Goal: Transaction & Acquisition: Book appointment/travel/reservation

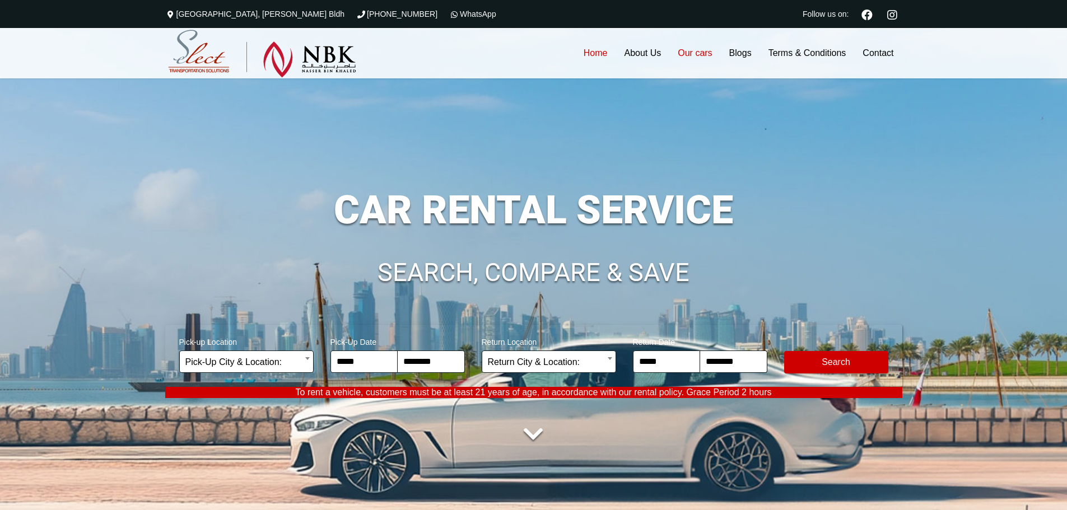
click at [691, 53] on link "Our cars" at bounding box center [695, 53] width 51 height 50
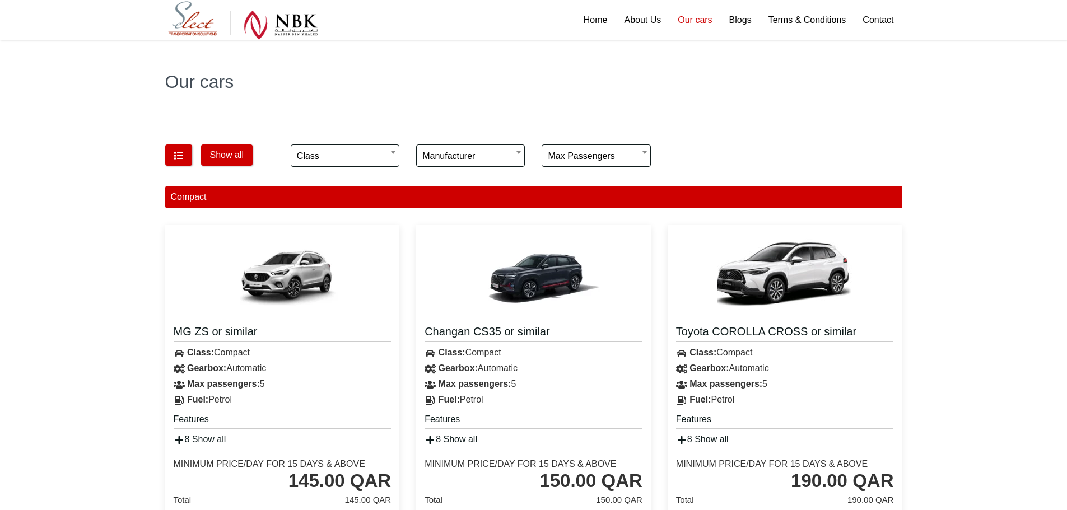
scroll to position [56, 0]
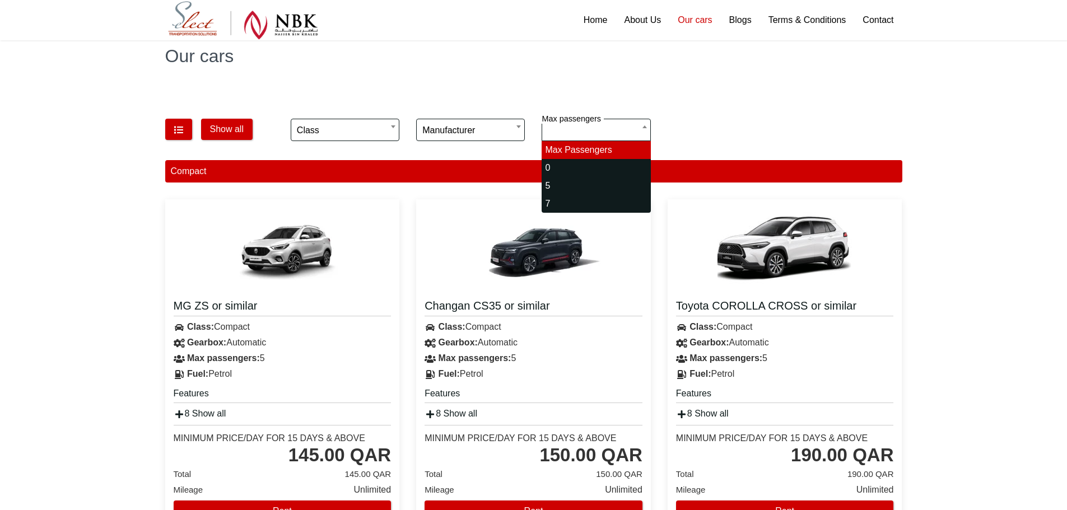
click at [641, 133] on input "search" at bounding box center [596, 130] width 109 height 22
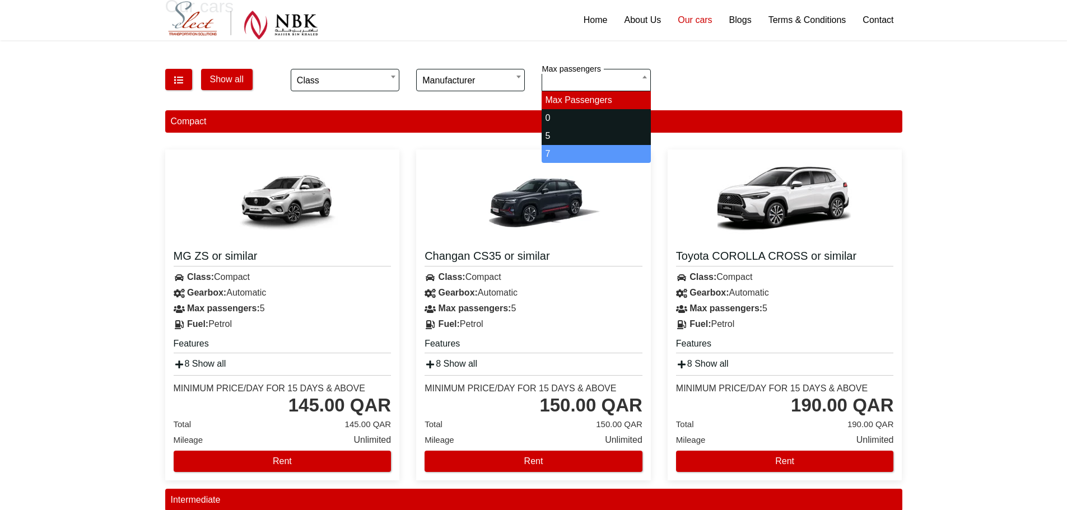
scroll to position [0, 0]
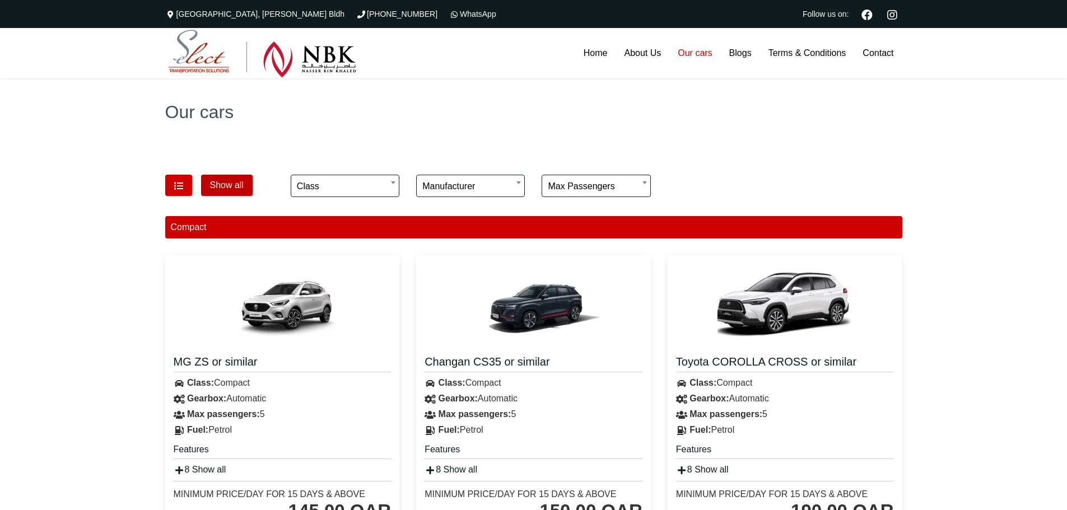
click at [226, 188] on button "Show all" at bounding box center [227, 185] width 52 height 21
click at [225, 187] on button "Show all" at bounding box center [227, 185] width 52 height 21
